Goal: Navigation & Orientation: Find specific page/section

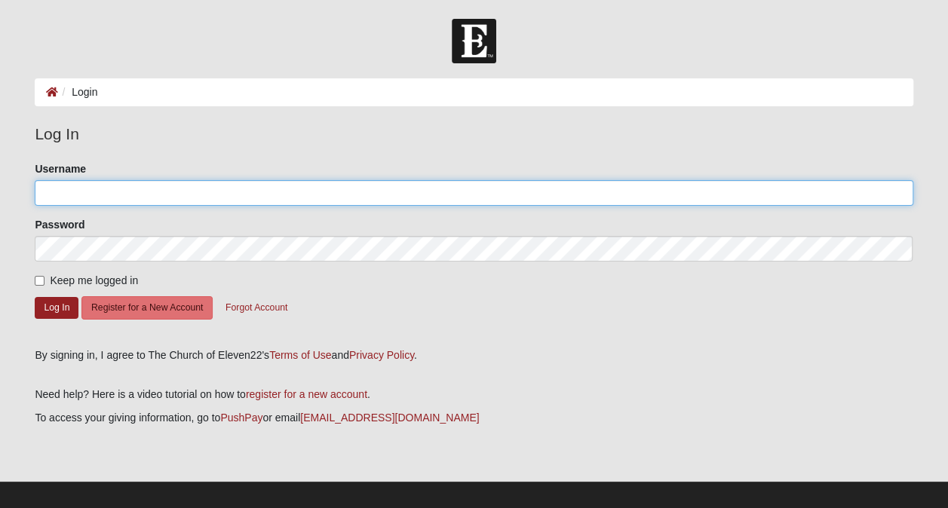
click at [311, 196] on input "Username" at bounding box center [474, 193] width 878 height 26
type input "Lank5000"
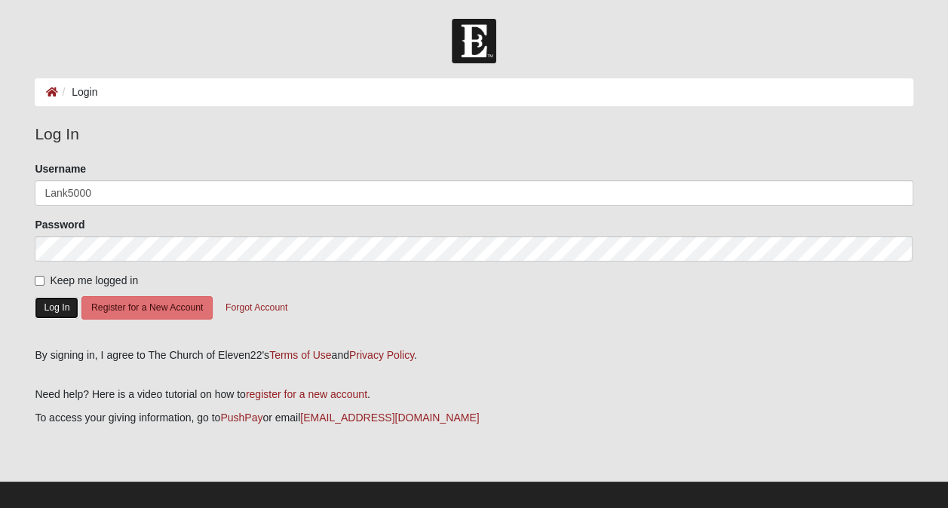
click at [57, 305] on button "Log In" at bounding box center [57, 308] width 44 height 22
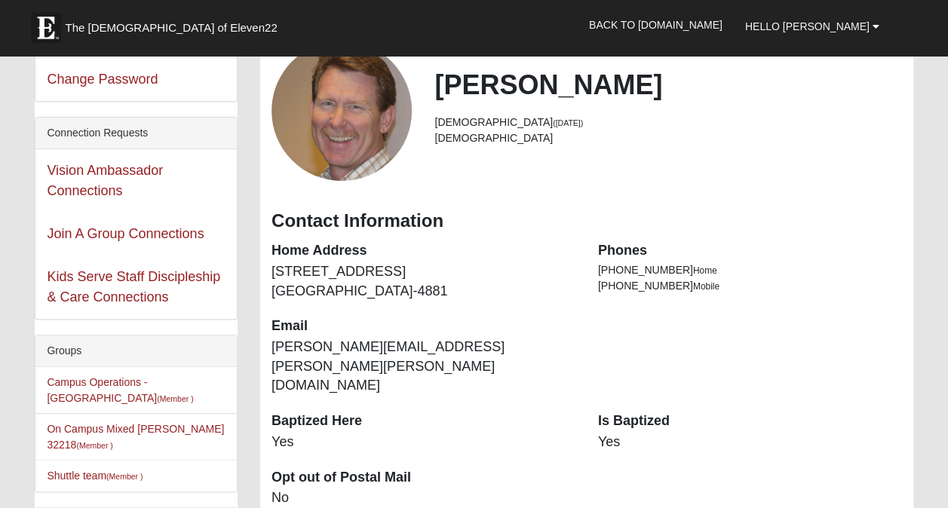
scroll to position [104, 0]
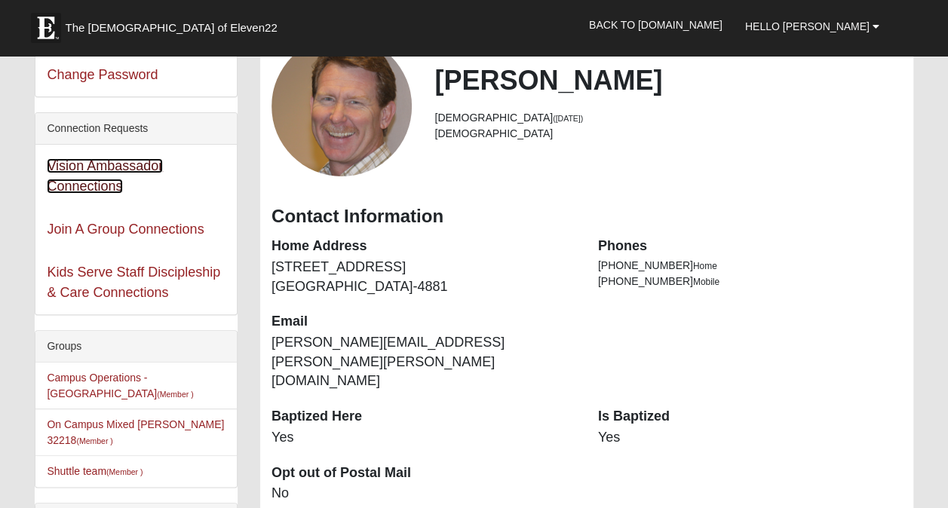
click at [112, 164] on link "Vision Ambassador Connections" at bounding box center [105, 175] width 116 height 35
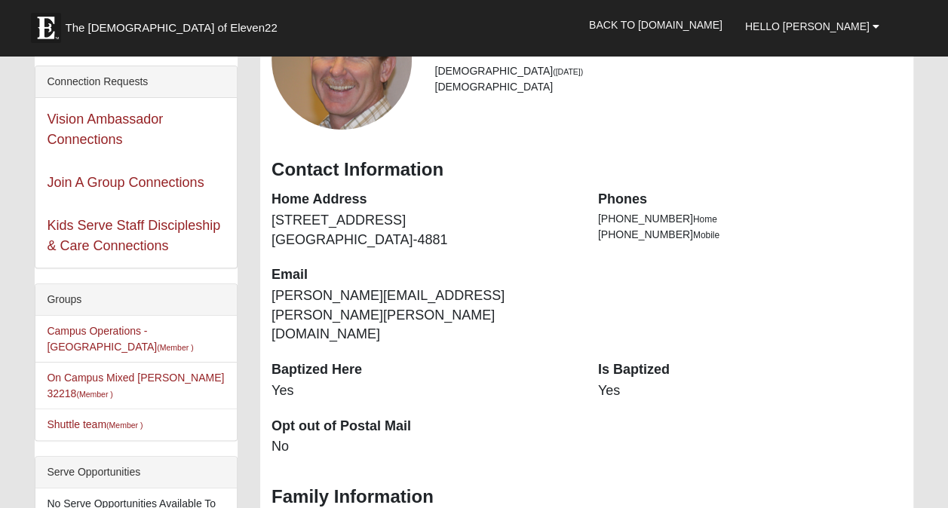
scroll to position [226, 0]
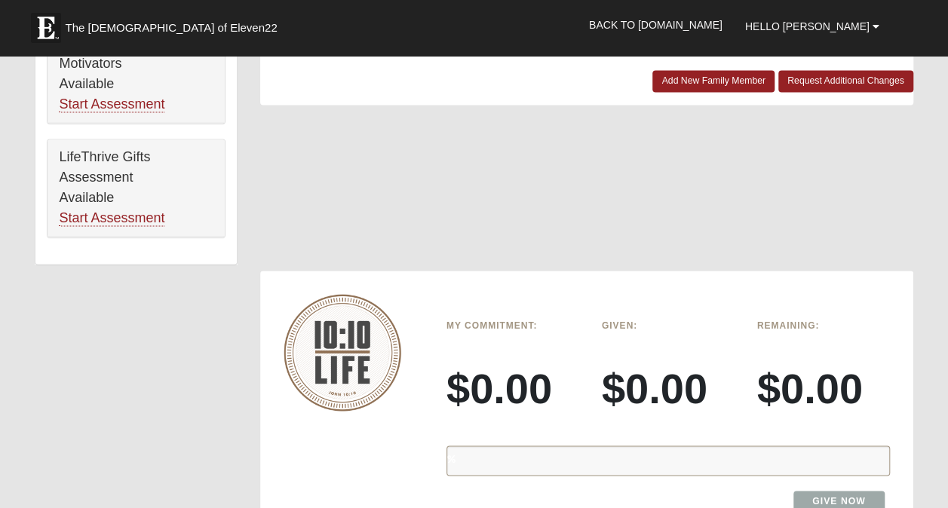
scroll to position [1113, 0]
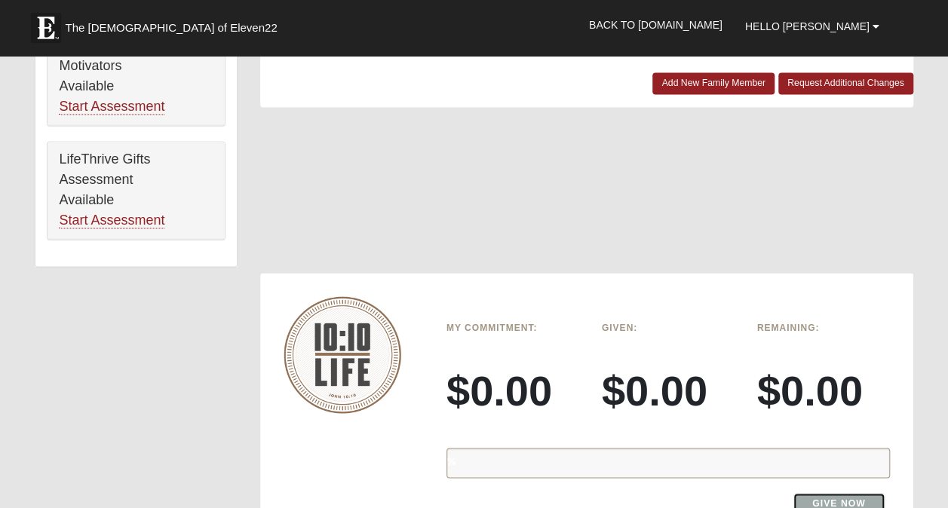
click at [832, 493] on link "Give Now" at bounding box center [839, 503] width 91 height 20
